Goal: Check status: Check status

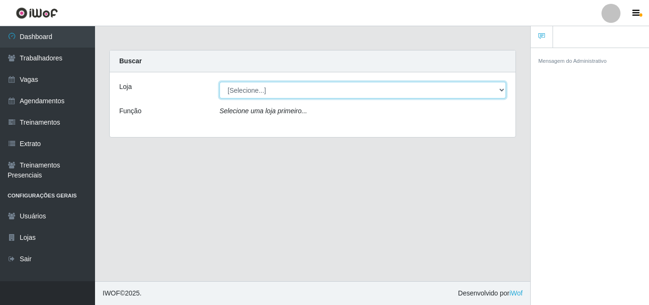
click at [433, 87] on select "[Selecione...] Chinatown Sushimi - [GEOGRAPHIC_DATA]" at bounding box center [363, 90] width 287 height 17
select select "357"
click at [220, 82] on select "[Selecione...] Chinatown Sushimi - [GEOGRAPHIC_DATA]" at bounding box center [363, 90] width 287 height 17
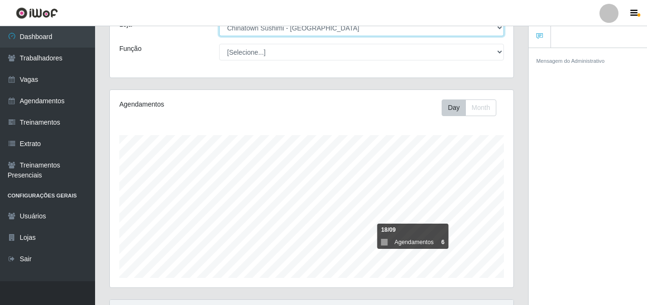
scroll to position [157, 0]
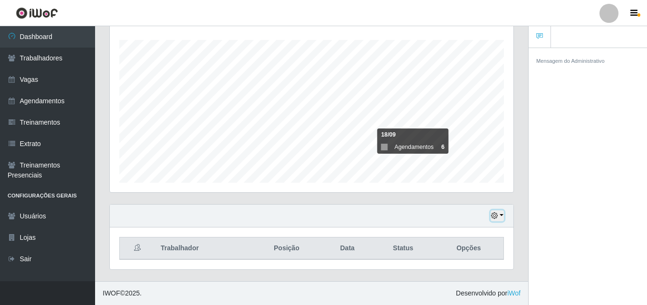
click at [501, 217] on button "button" at bounding box center [496, 215] width 13 height 11
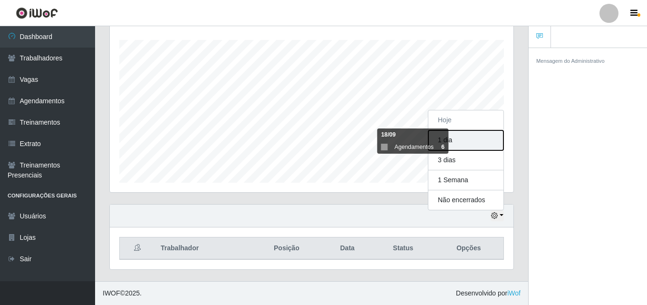
click at [463, 145] on button "1 dia" at bounding box center [465, 140] width 75 height 20
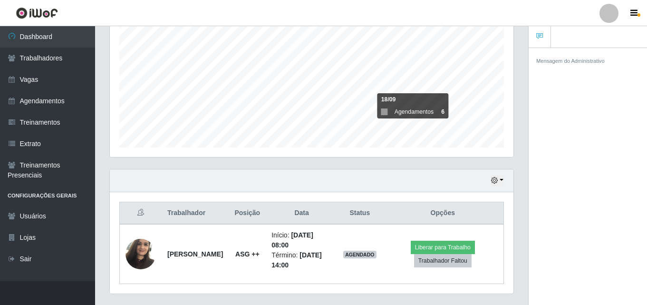
scroll to position [217, 0]
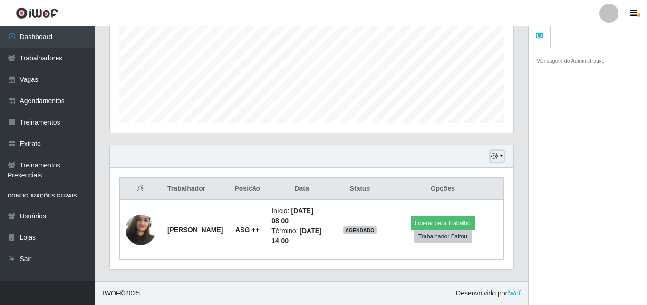
click at [496, 154] on icon "button" at bounding box center [494, 156] width 7 height 7
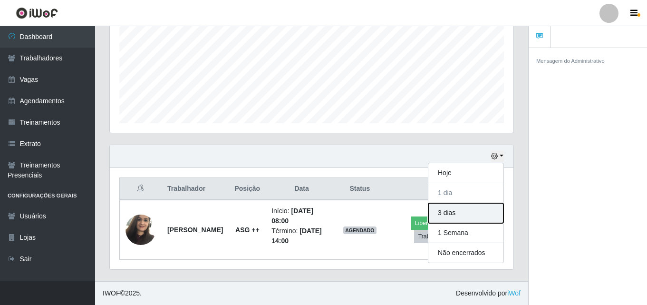
click at [465, 212] on button "3 dias" at bounding box center [465, 213] width 75 height 20
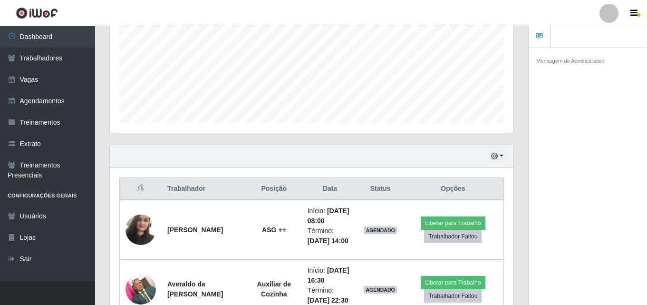
scroll to position [395, 0]
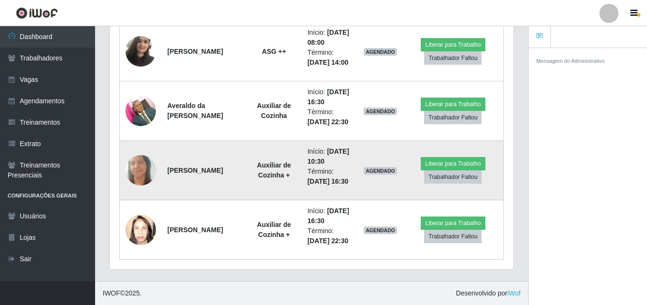
click at [139, 165] on img at bounding box center [140, 170] width 30 height 62
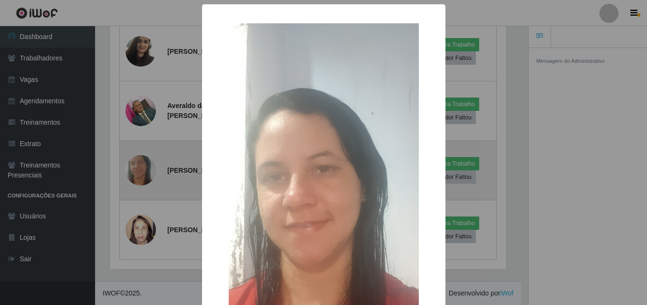
scroll to position [197, 399]
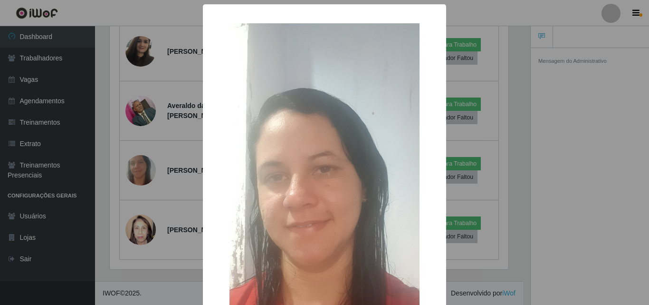
click at [119, 210] on div "× OK Cancel" at bounding box center [324, 152] width 649 height 305
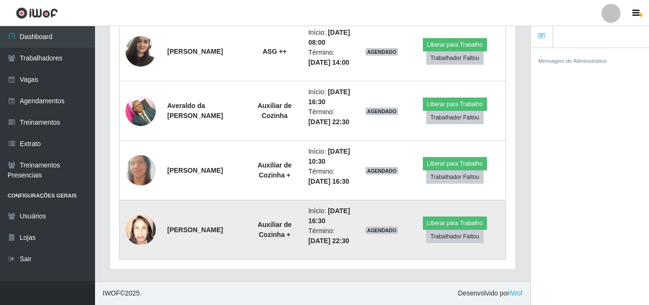
scroll to position [197, 404]
click at [141, 226] on img at bounding box center [140, 230] width 30 height 40
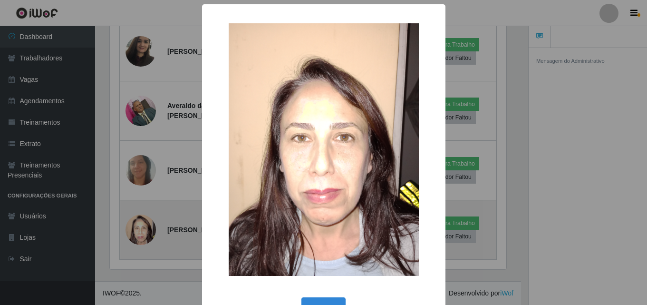
scroll to position [197, 399]
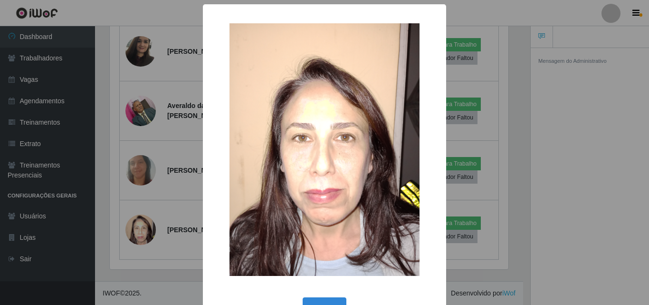
click at [115, 208] on div "× OK Cancel" at bounding box center [324, 152] width 649 height 305
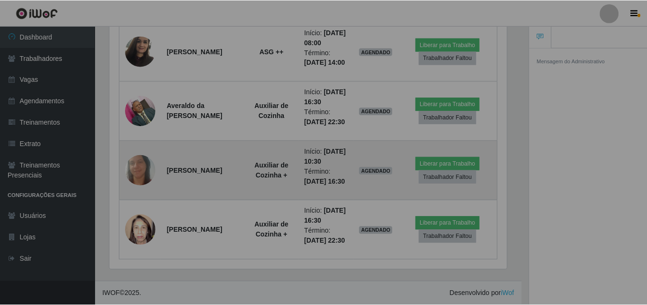
scroll to position [197, 404]
